Goal: Ask a question

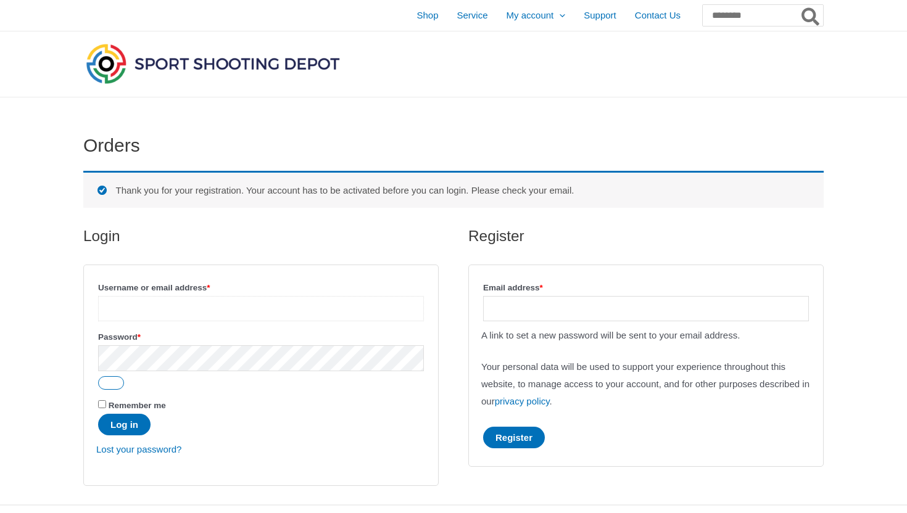
click at [340, 304] on input "Username or email address * Required" at bounding box center [261, 308] width 326 height 25
click at [535, 313] on input "Email address * Required" at bounding box center [646, 308] width 326 height 25
click at [584, 14] on span "Support" at bounding box center [600, 15] width 33 height 31
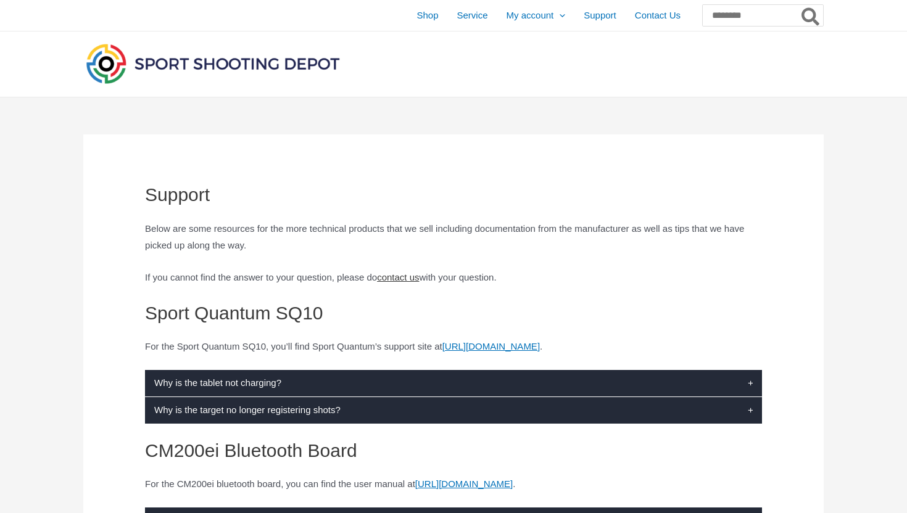
click at [419, 283] on link "contact us" at bounding box center [398, 277] width 42 height 10
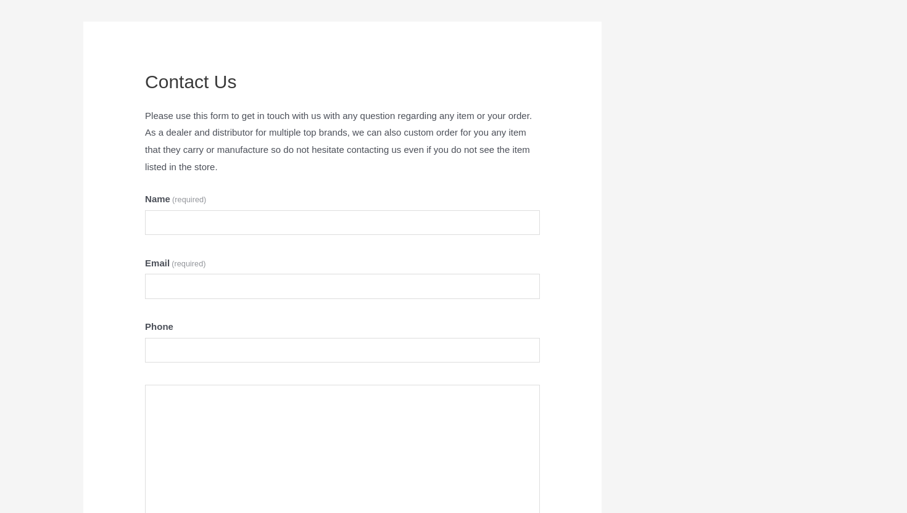
scroll to position [118, 0]
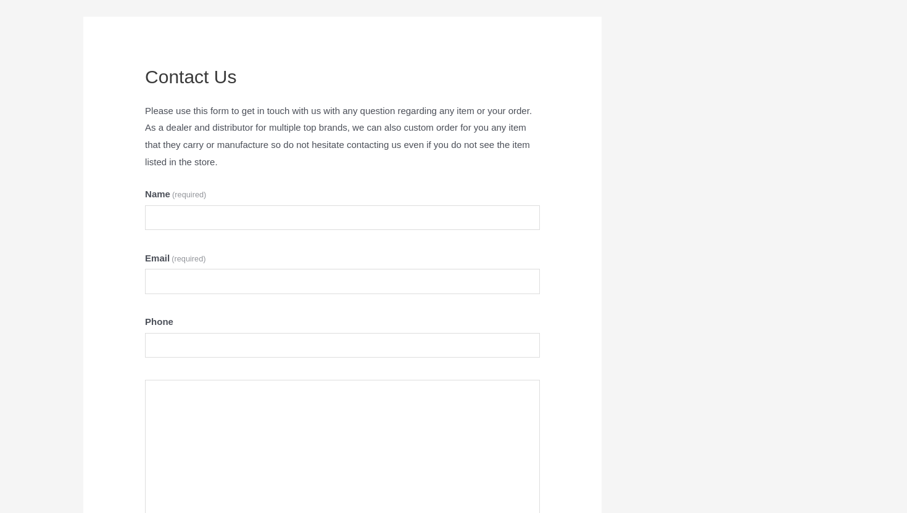
click at [433, 231] on div "Name (required) Warning" at bounding box center [342, 210] width 395 height 49
click at [434, 217] on input "Name (required)" at bounding box center [342, 217] width 395 height 25
type input "**********"
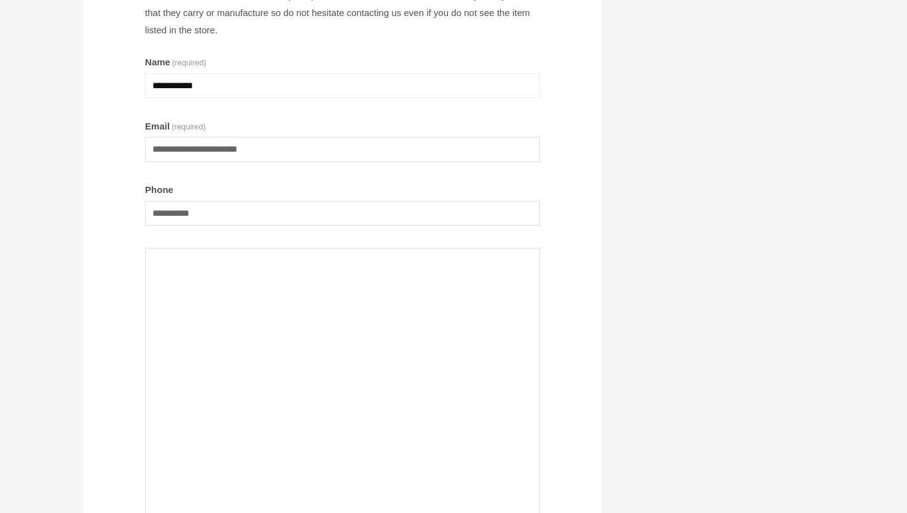
scroll to position [255, 0]
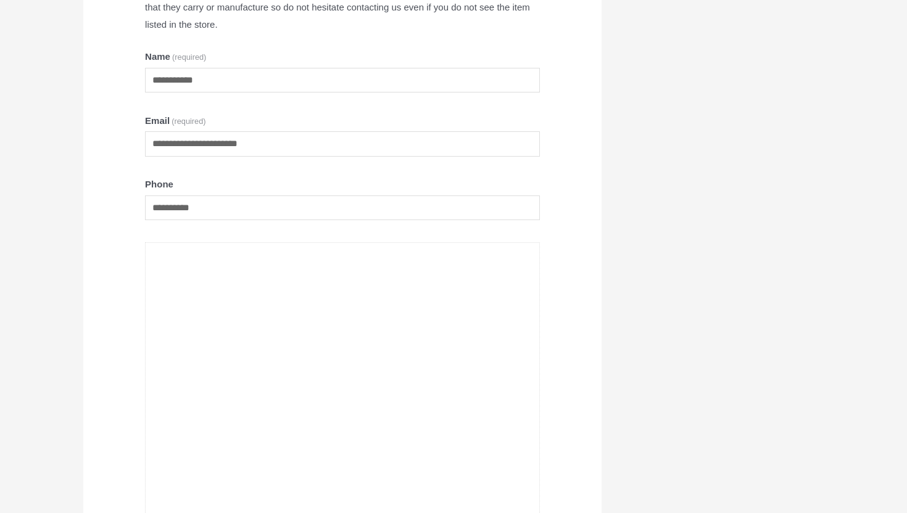
click at [254, 300] on textarea "Contact Us" at bounding box center [342, 421] width 395 height 359
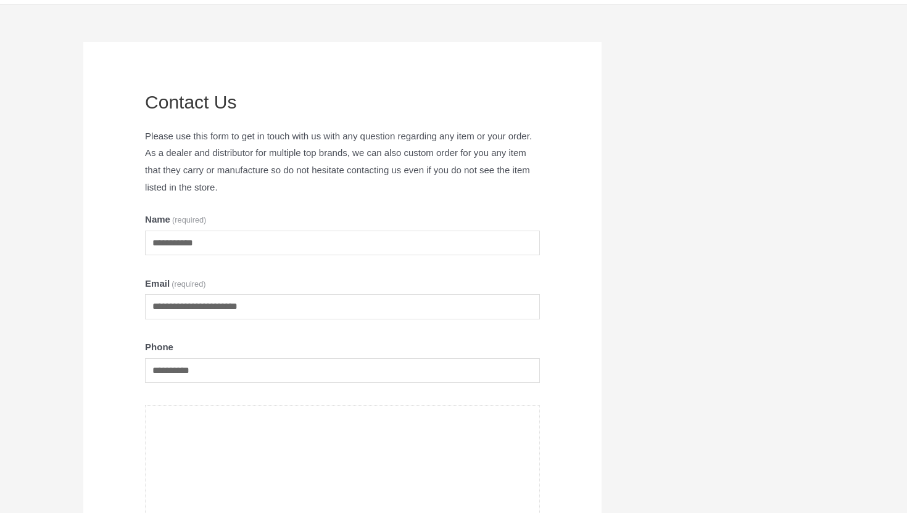
scroll to position [0, 0]
